Goal: Information Seeking & Learning: Learn about a topic

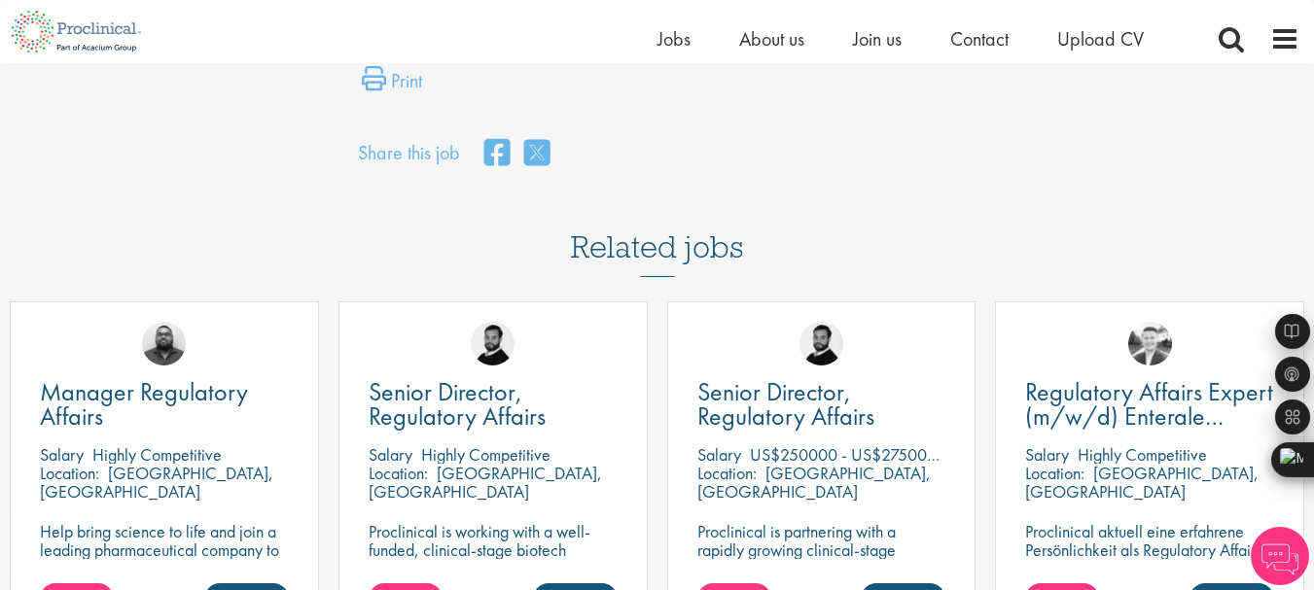
scroll to position [1750, 0]
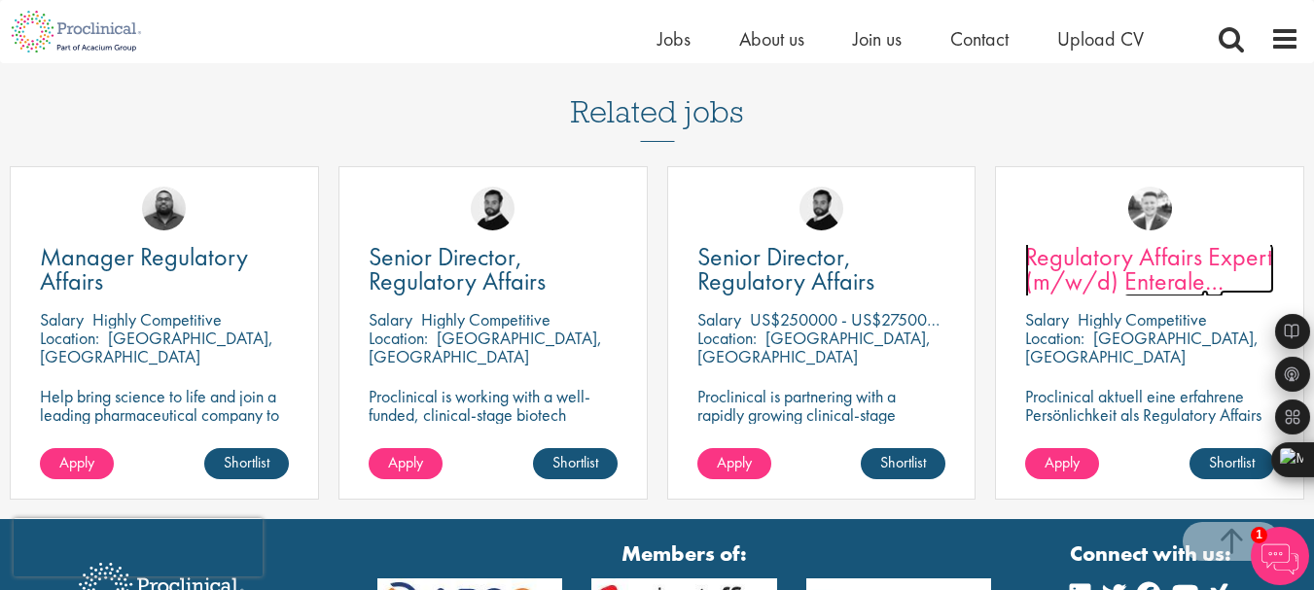
click at [1073, 264] on span "Regulatory Affairs Expert (m/w/d) Enterale Ernährung" at bounding box center [1149, 281] width 248 height 82
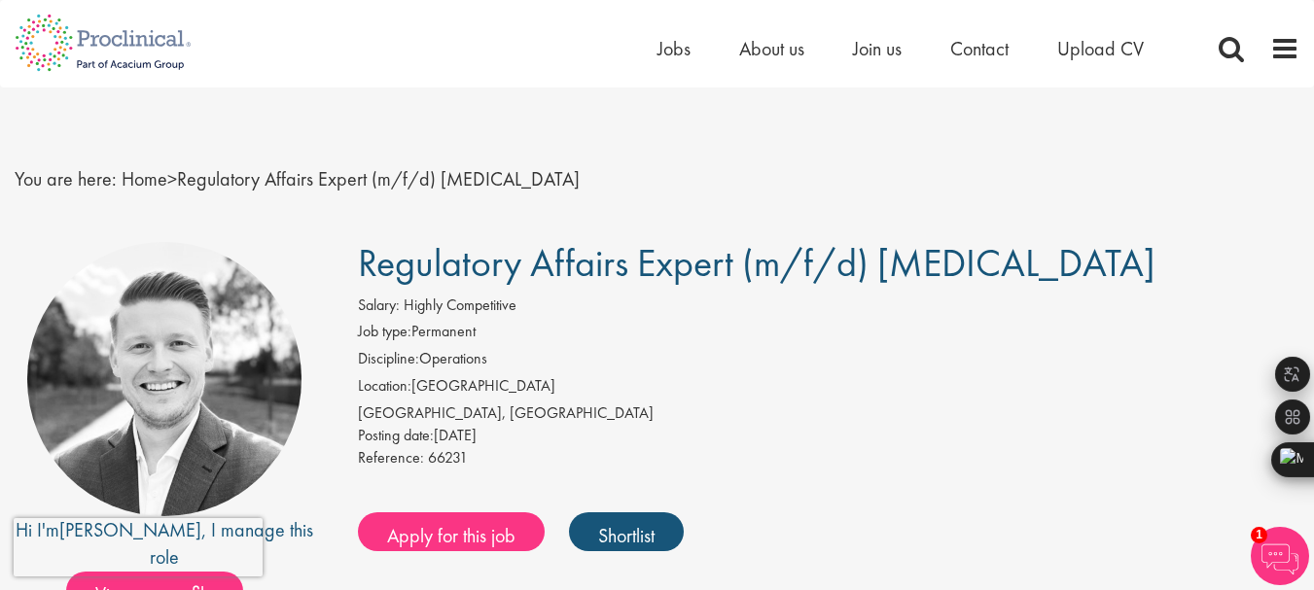
click at [279, 12] on div "Home Jobs About us Join us Contact Upload CV" at bounding box center [649, 36] width 1299 height 73
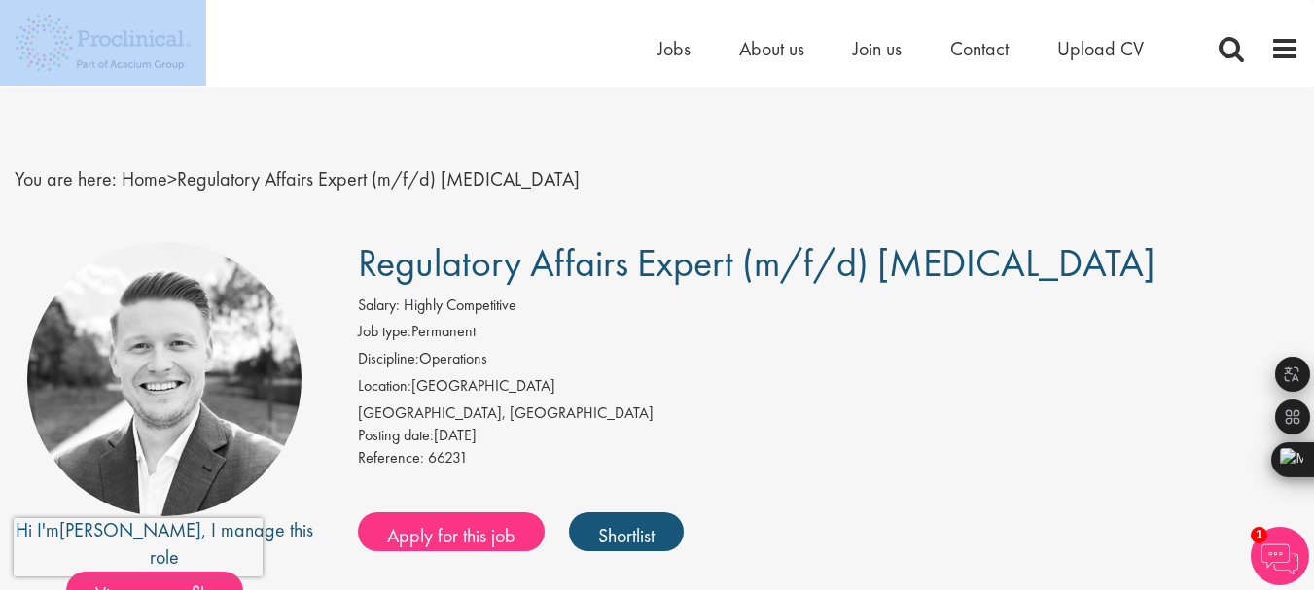
click at [279, 12] on div "Home Jobs About us Join us Contact Upload CV" at bounding box center [649, 36] width 1299 height 73
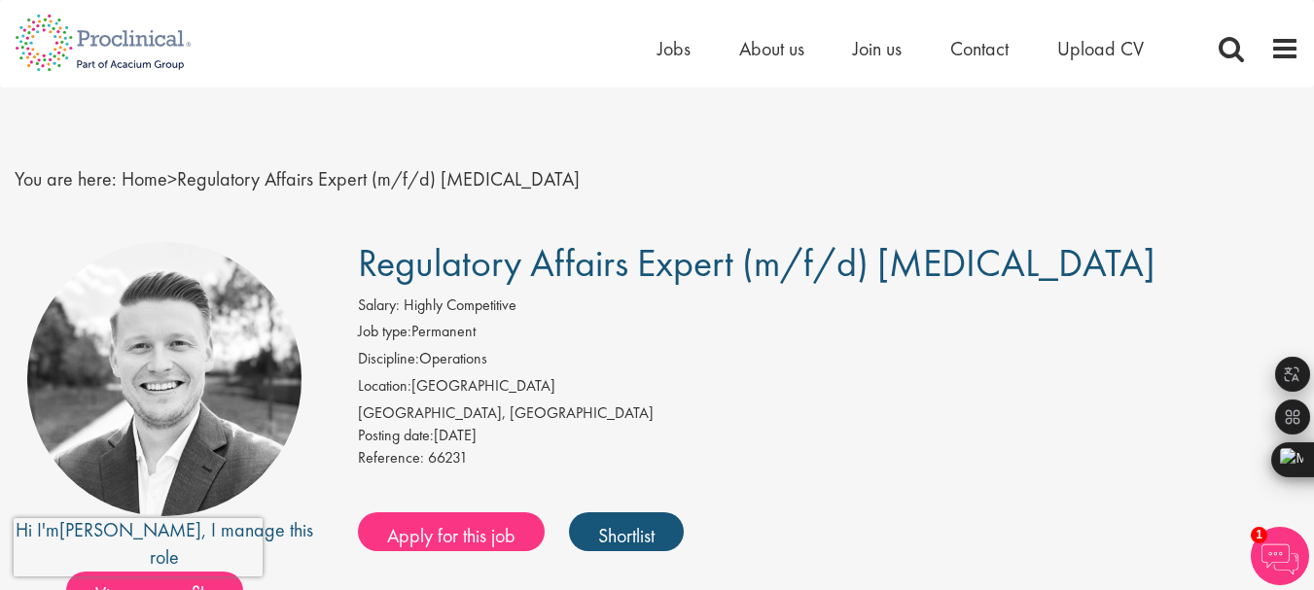
click at [450, 144] on div "You are here: Home > Regulatory Affairs Expert (m/f/d) [MEDICAL_DATA]" at bounding box center [657, 160] width 1314 height 145
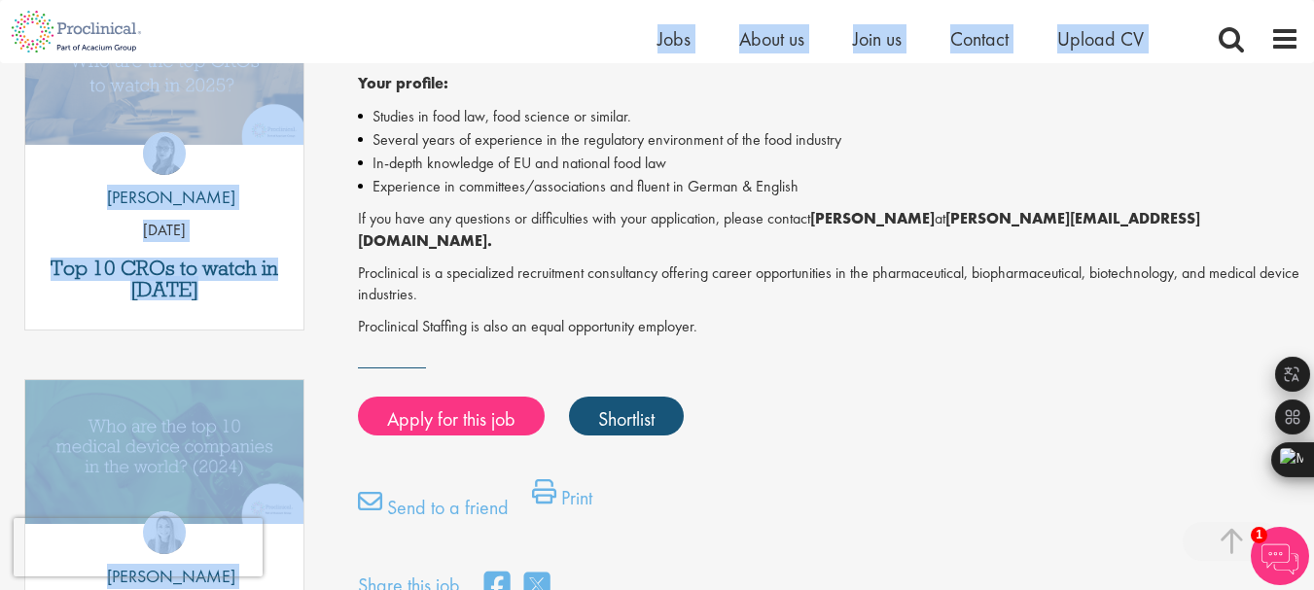
scroll to position [649, 0]
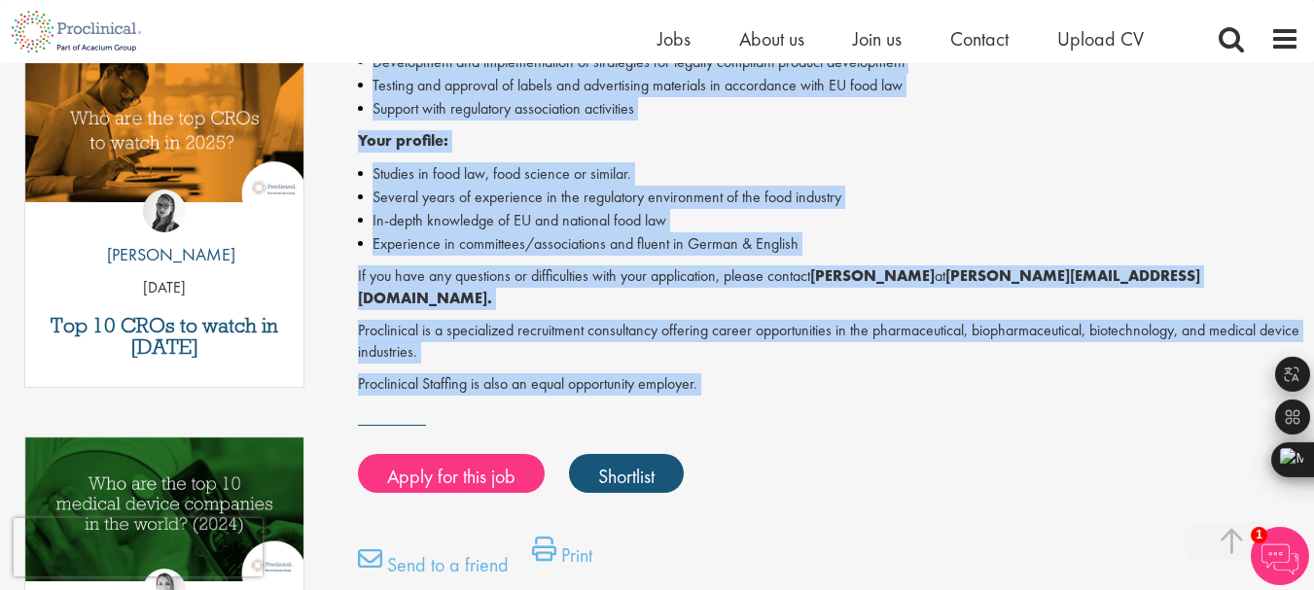
drag, startPoint x: 355, startPoint y: 237, endPoint x: 685, endPoint y: 308, distance: 337.2
click at [786, 377] on div "Hi I'm [PERSON_NAME] , I manage this role View my profile Similar posts Top 10 …" at bounding box center [657, 222] width 1314 height 1324
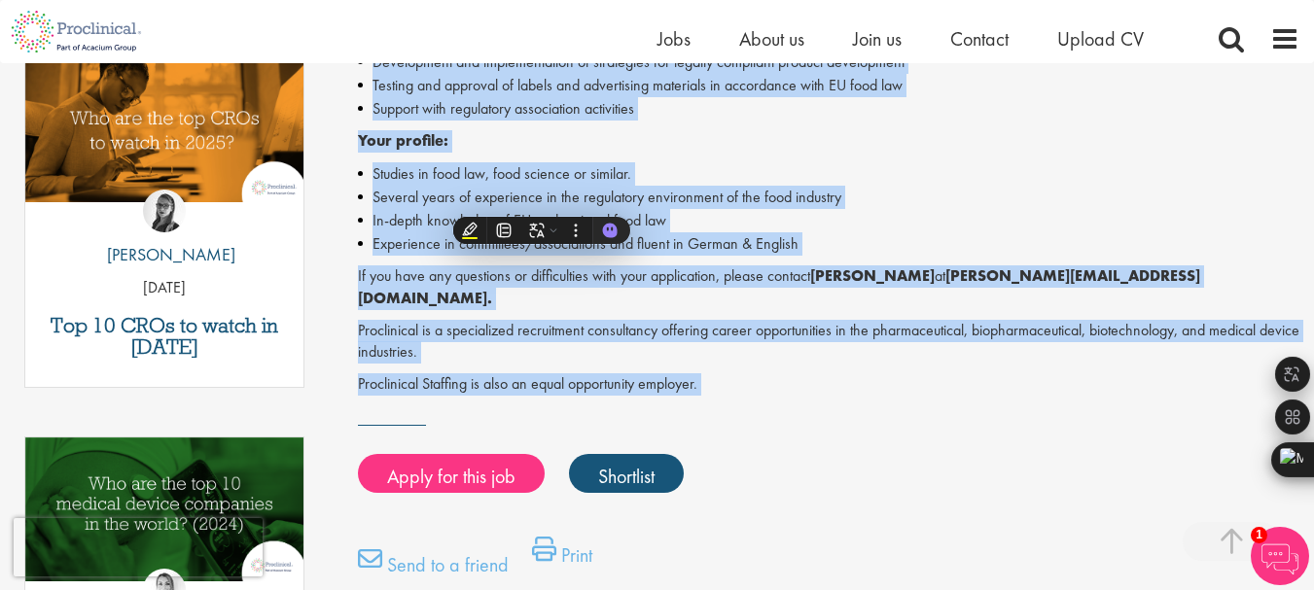
copy div "Regulatory Affairs Expert (m/f/d) [MEDICAL_DATA] Salary: Highly Competitive Job…"
